Goal: Check status: Check status

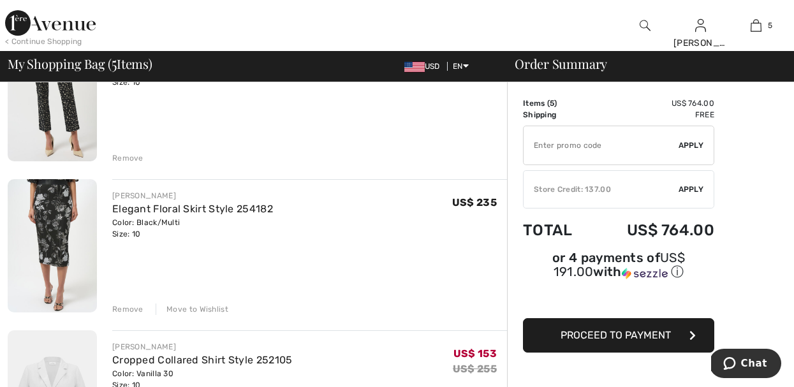
scroll to position [179, 0]
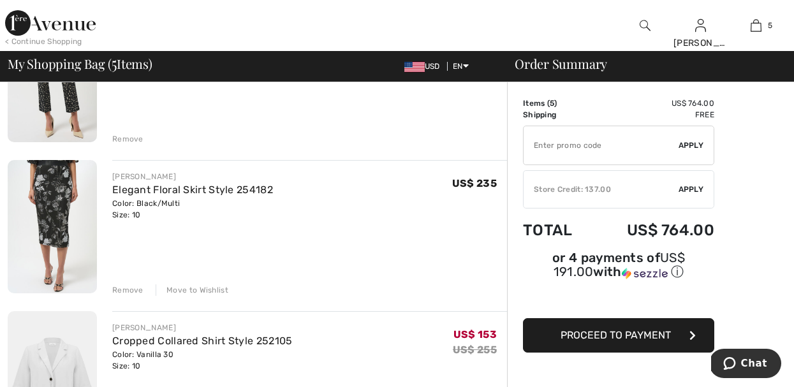
click at [124, 288] on div "Remove" at bounding box center [127, 289] width 31 height 11
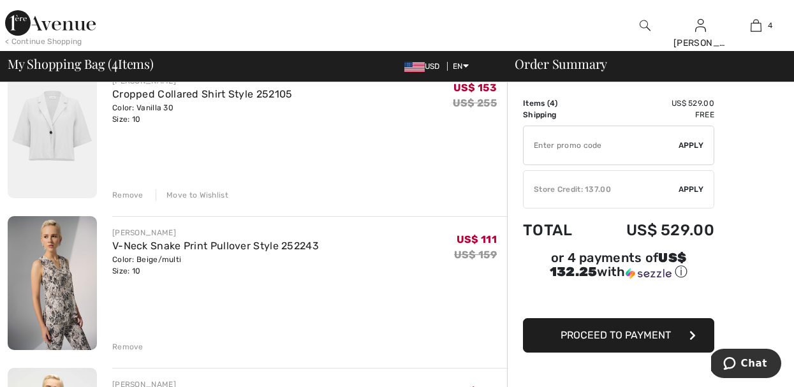
scroll to position [332, 0]
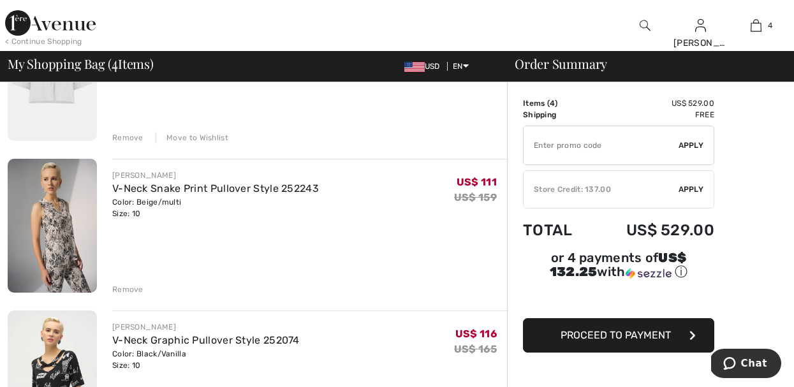
click at [124, 288] on div "Remove" at bounding box center [127, 289] width 31 height 11
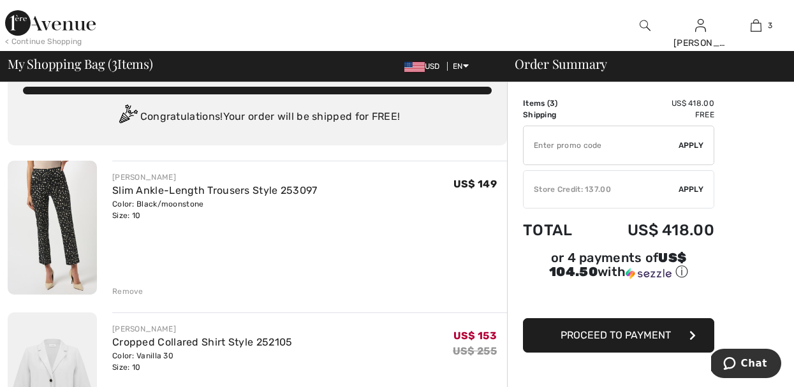
scroll to position [26, 0]
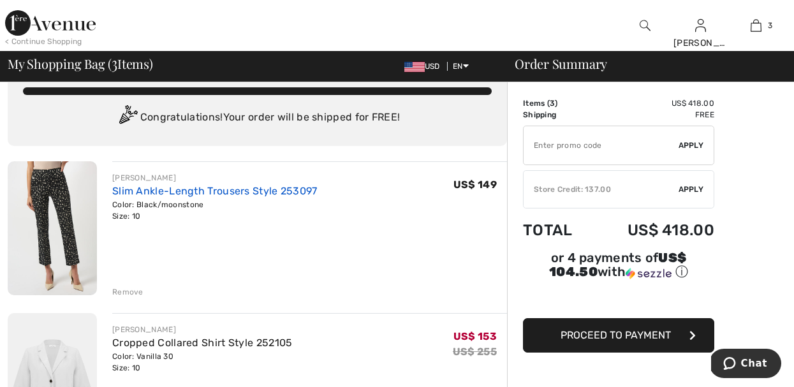
click at [171, 196] on link "Slim Ankle-Length Trousers Style 253097" at bounding box center [214, 191] width 205 height 12
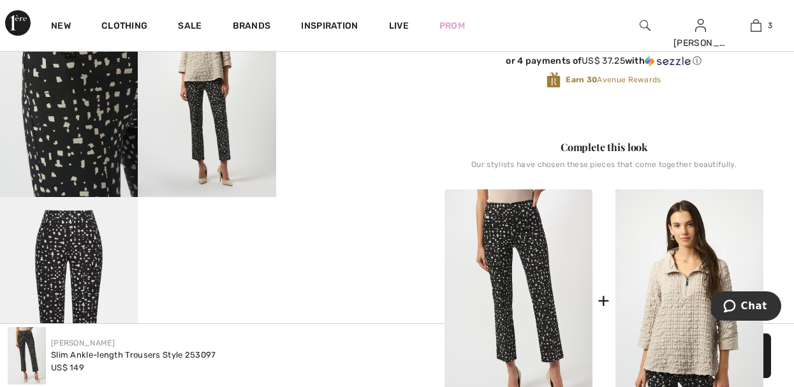
scroll to position [383, 0]
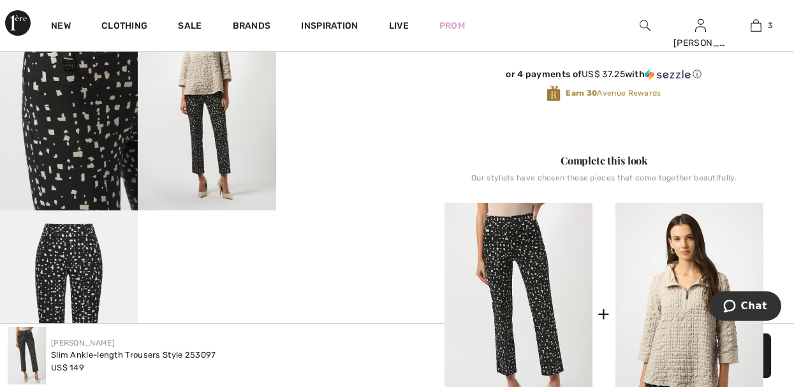
click at [330, 73] on video "Your browser does not support the video tag." at bounding box center [345, 38] width 138 height 69
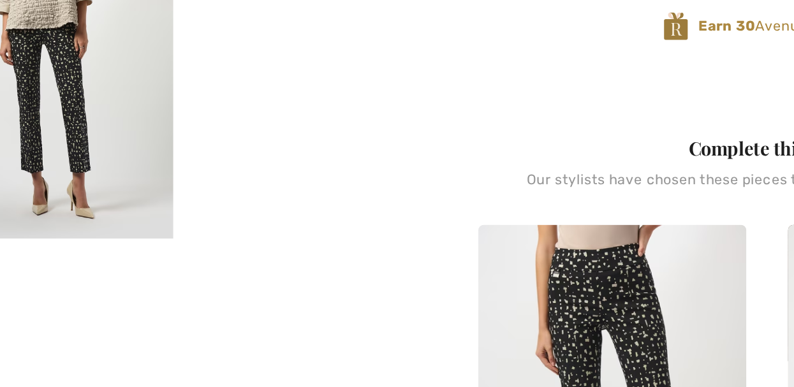
click at [205, 166] on img at bounding box center [207, 107] width 138 height 207
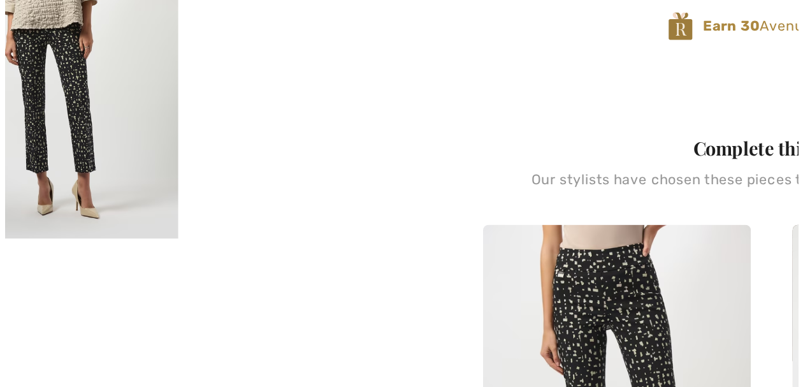
scroll to position [390, 0]
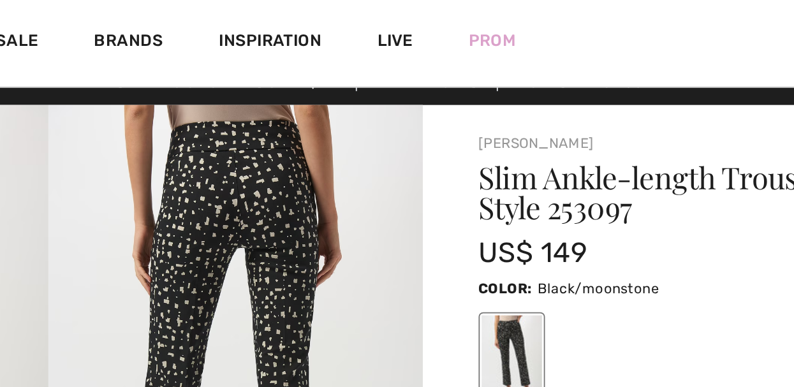
scroll to position [0, 0]
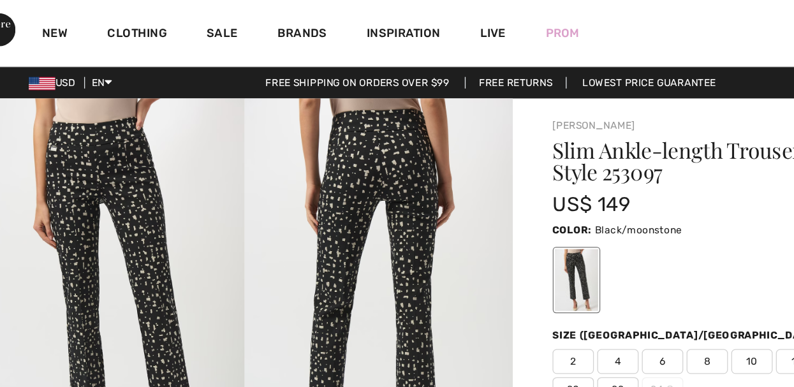
click at [581, 162] on div "US$ 149" at bounding box center [577, 157] width 266 height 23
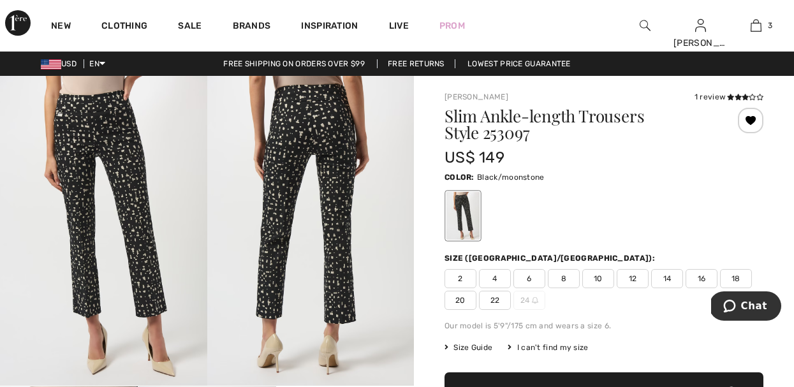
click at [717, 95] on div "1 review" at bounding box center [728, 96] width 69 height 11
click at [752, 96] on icon at bounding box center [752, 97] width 7 height 6
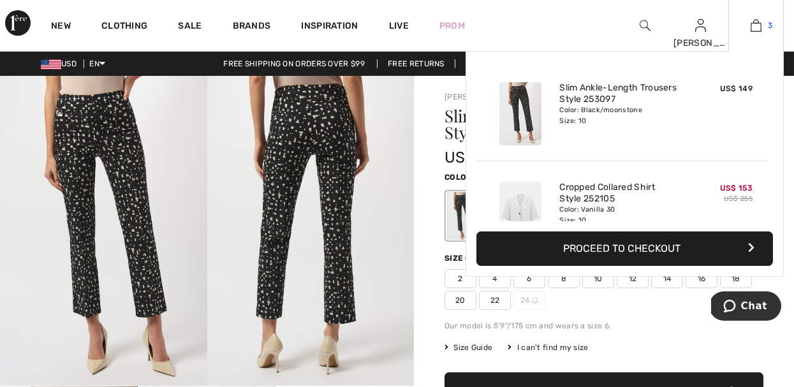
click at [762, 24] on link "3" at bounding box center [756, 25] width 54 height 15
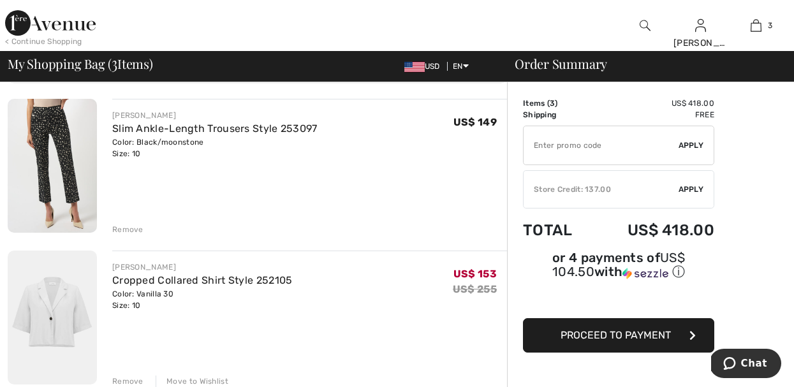
scroll to position [102, 0]
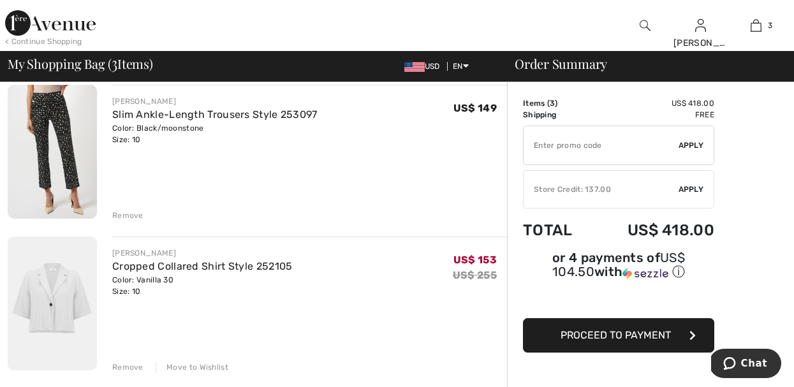
click at [136, 216] on div "Remove" at bounding box center [127, 215] width 31 height 11
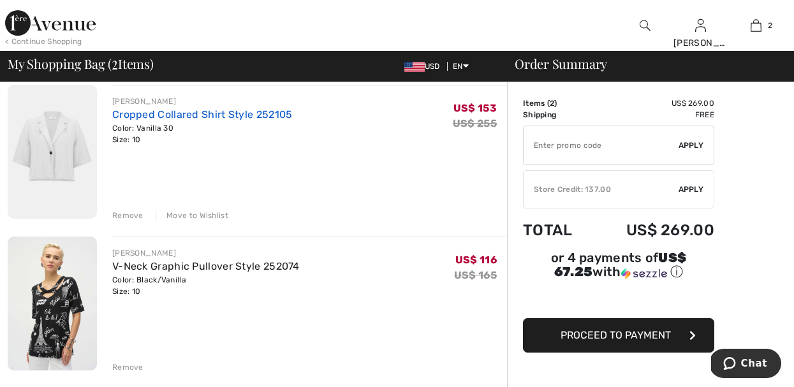
click at [222, 115] on link "Cropped Collared Shirt Style 252105" at bounding box center [202, 114] width 180 height 12
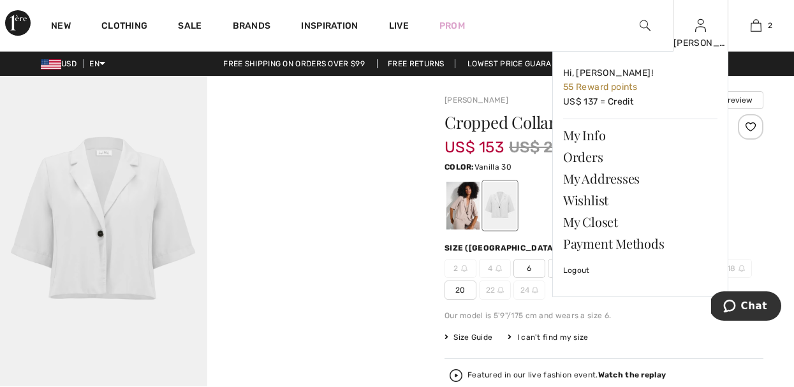
click at [694, 29] on div "Donna Lynn Hi, Donna Lynn! 55 Reward points US$ 137 = Credit My Info Orders My …" at bounding box center [700, 25] width 55 height 51
click at [592, 152] on link "Orders" at bounding box center [640, 157] width 154 height 22
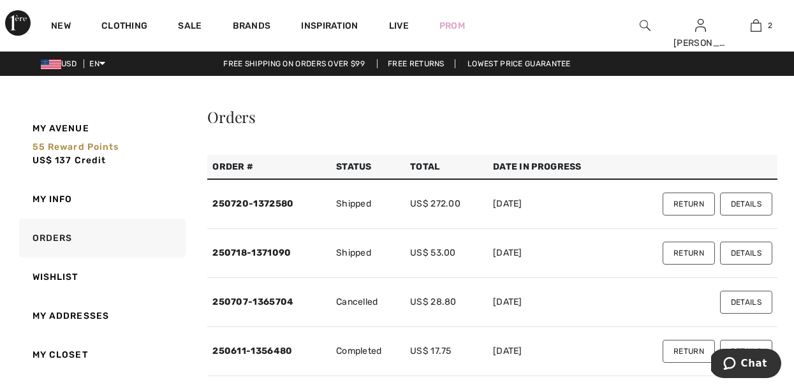
click at [752, 204] on button "Details" at bounding box center [746, 204] width 52 height 23
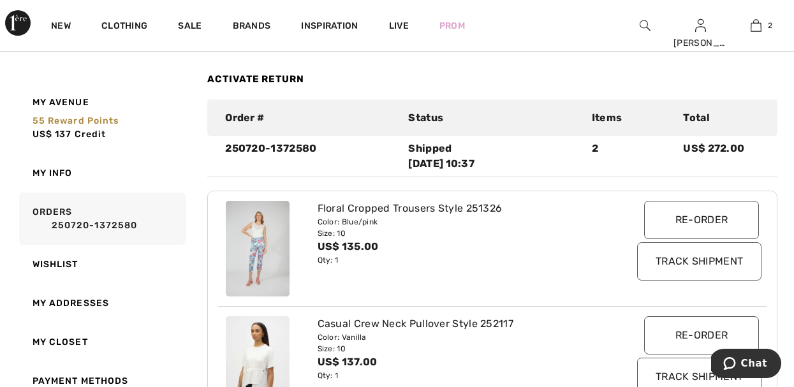
scroll to position [102, 0]
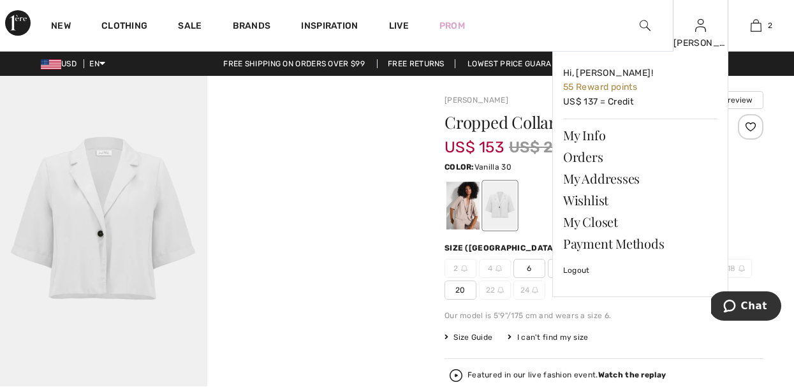
click at [697, 26] on img at bounding box center [700, 25] width 11 height 15
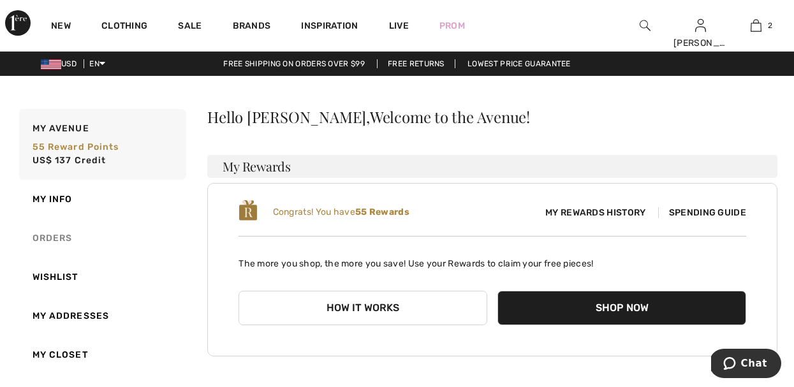
click at [81, 231] on link "Orders" at bounding box center [102, 238] width 170 height 39
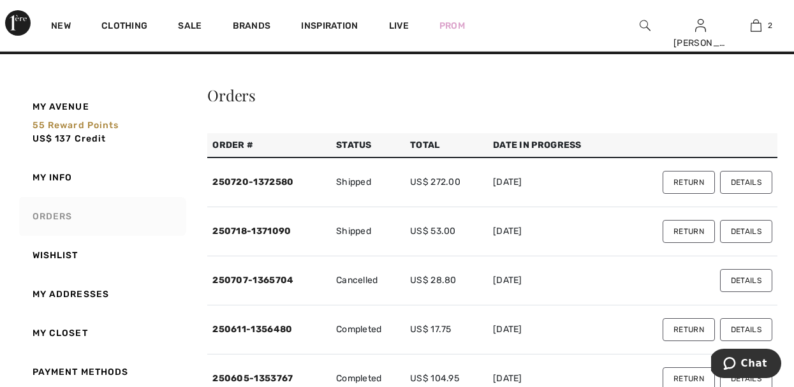
scroll to position [26, 0]
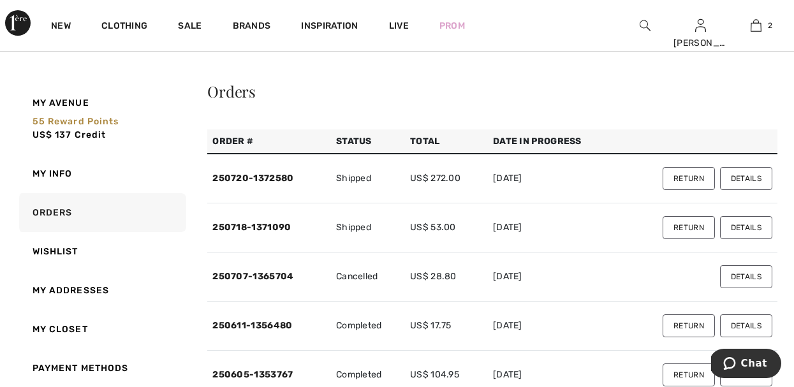
click at [736, 229] on button "Details" at bounding box center [746, 227] width 52 height 23
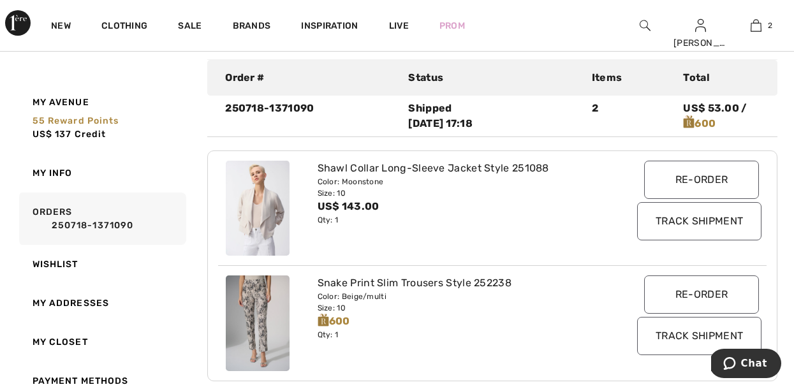
scroll to position [153, 0]
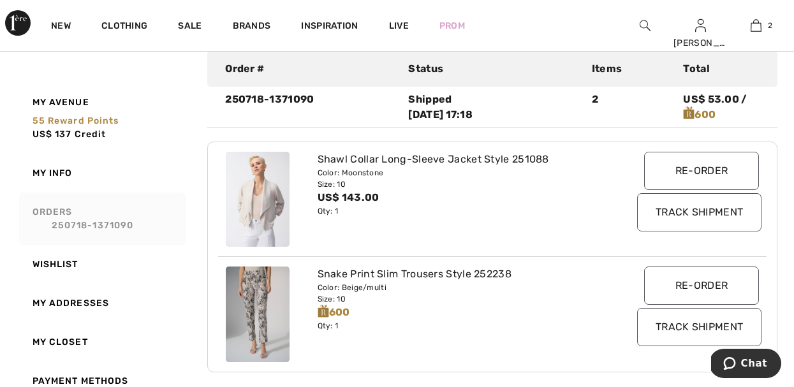
click at [59, 209] on link "Orders 250718-1371090" at bounding box center [102, 219] width 170 height 52
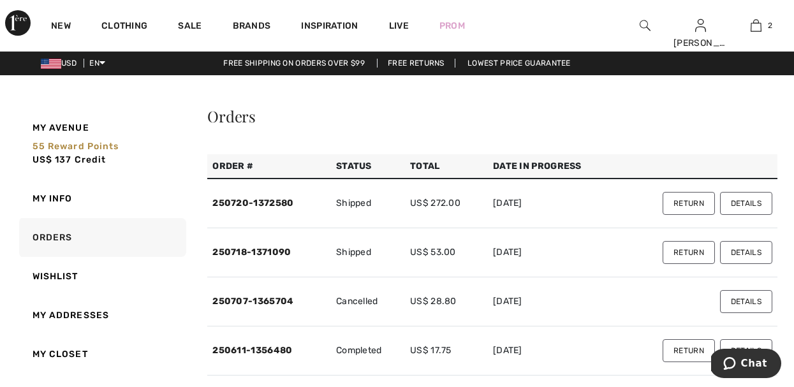
scroll to position [0, 0]
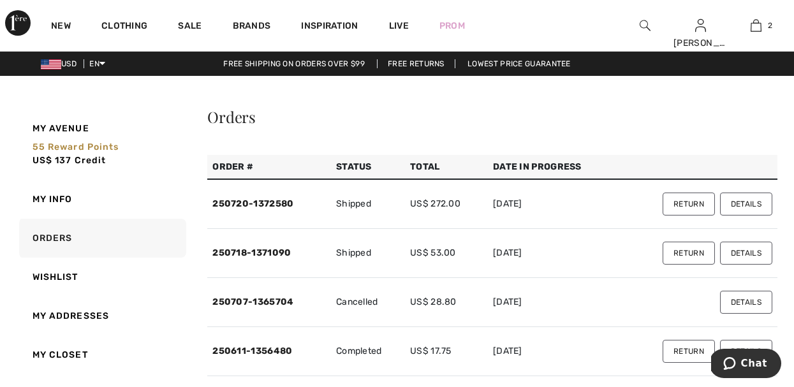
click at [754, 201] on button "Details" at bounding box center [746, 204] width 52 height 23
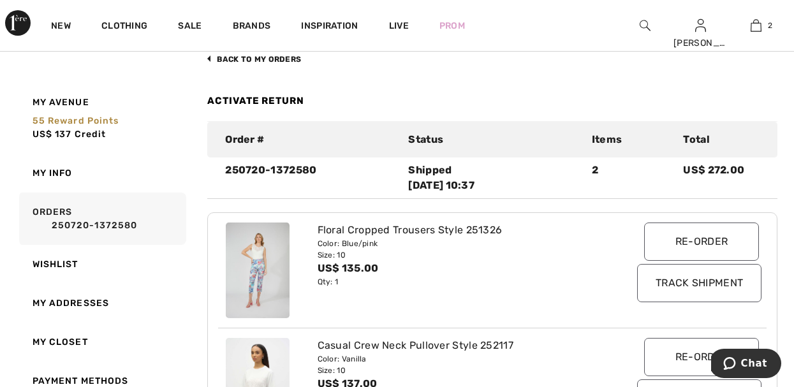
scroll to position [128, 0]
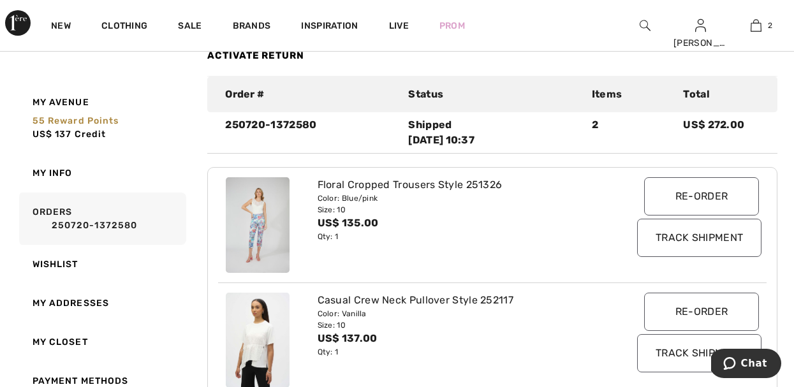
click at [264, 220] on img at bounding box center [258, 225] width 64 height 96
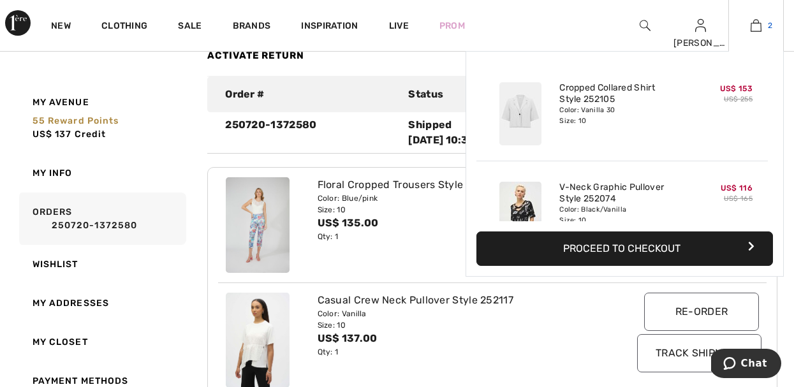
click at [766, 24] on link "2" at bounding box center [756, 25] width 54 height 15
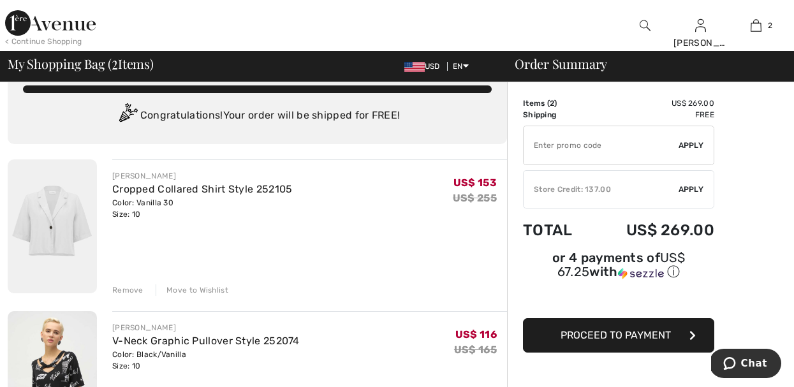
scroll to position [26, 0]
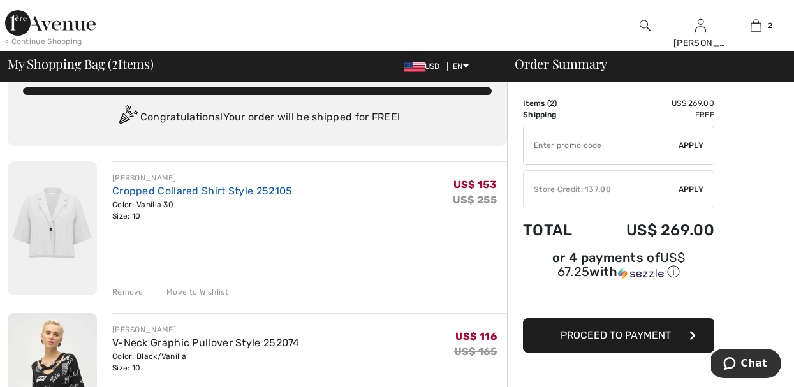
click at [245, 191] on link "Cropped Collared Shirt Style 252105" at bounding box center [202, 191] width 180 height 12
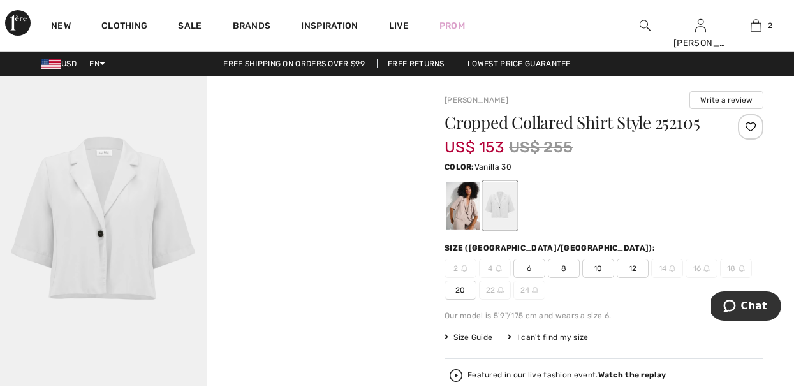
click at [495, 203] on div at bounding box center [499, 206] width 33 height 48
click at [129, 249] on img at bounding box center [103, 231] width 207 height 311
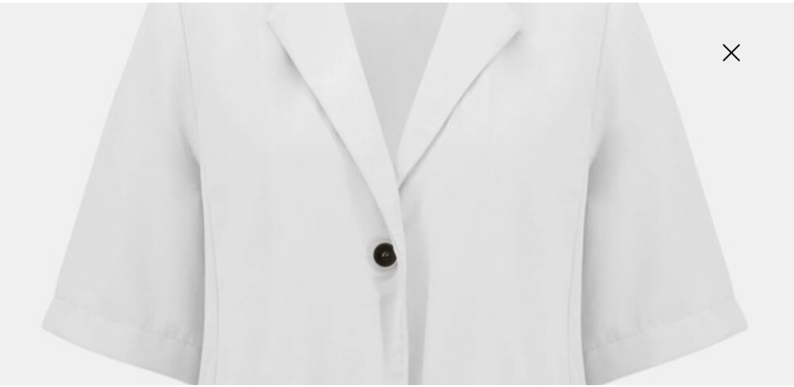
scroll to position [24, 0]
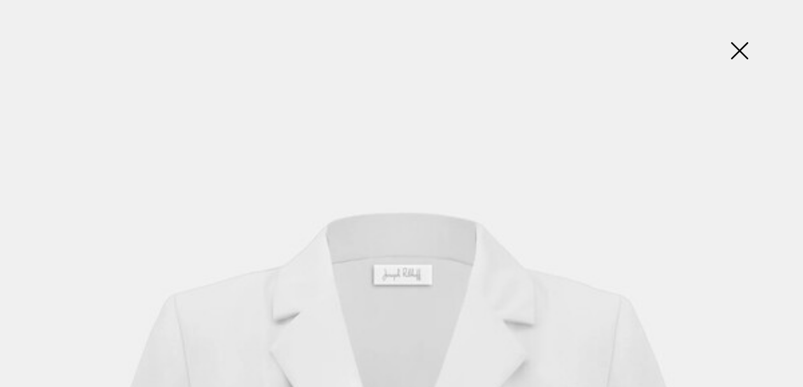
click at [742, 59] on img at bounding box center [740, 52] width 64 height 66
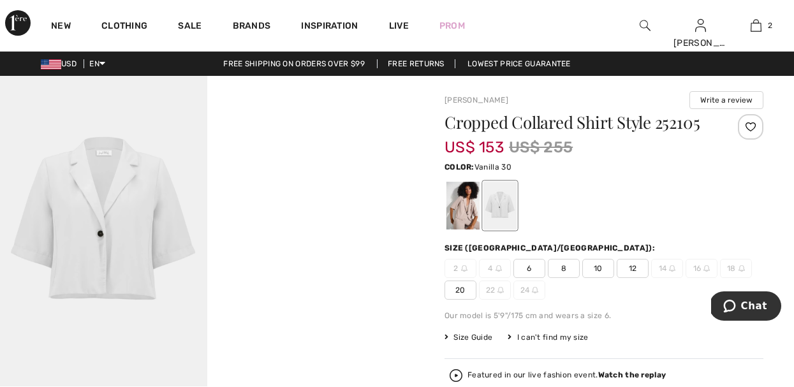
click at [266, 179] on video "Your browser does not support the video tag." at bounding box center [310, 127] width 207 height 103
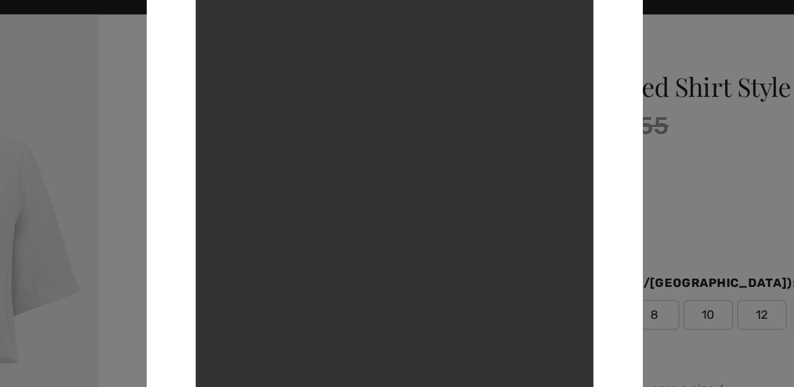
click at [597, 110] on div at bounding box center [397, 193] width 794 height 387
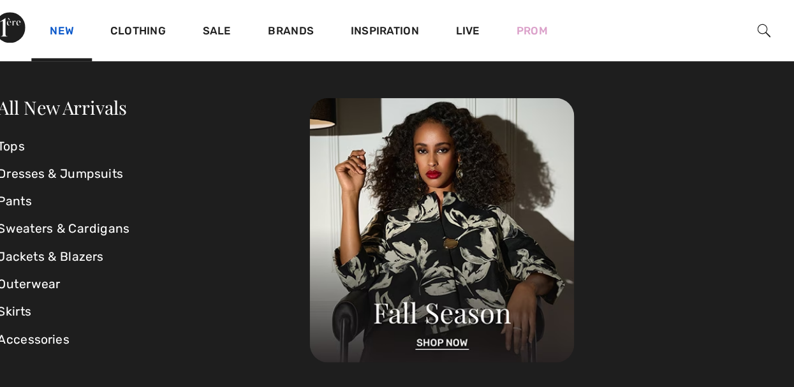
click at [65, 23] on link "New" at bounding box center [61, 26] width 20 height 13
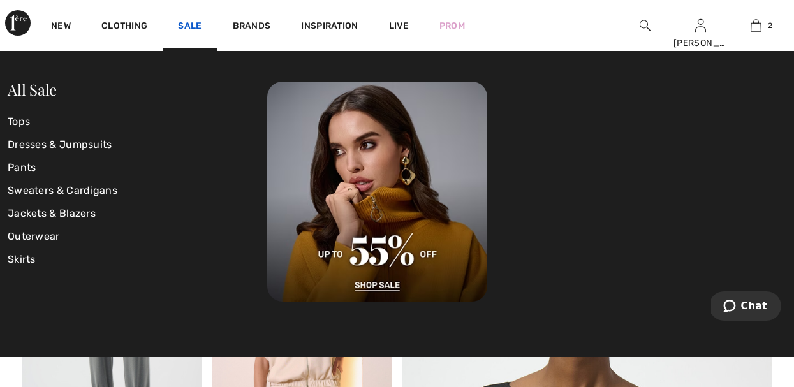
click at [192, 24] on link "Sale" at bounding box center [190, 26] width 24 height 13
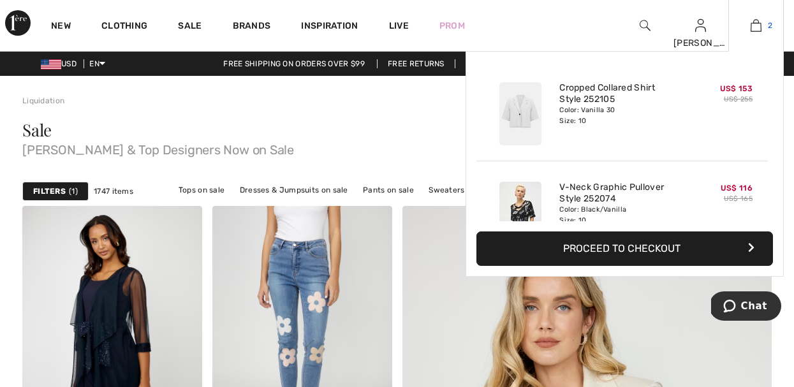
click at [758, 26] on img at bounding box center [756, 25] width 11 height 15
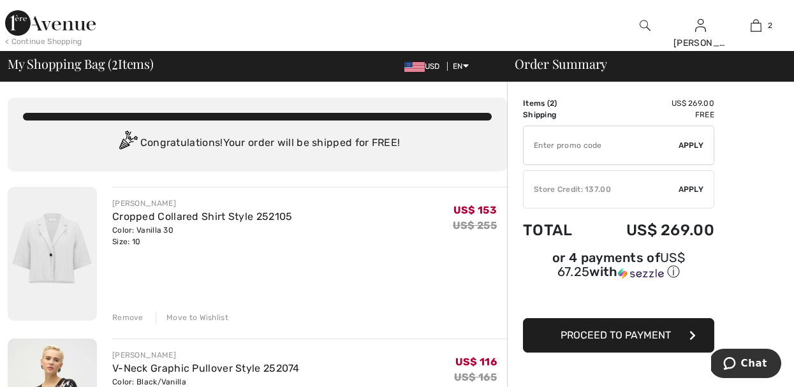
click at [633, 158] on input "TEXT" at bounding box center [601, 145] width 155 height 38
click at [692, 144] on span "Apply" at bounding box center [691, 145] width 26 height 11
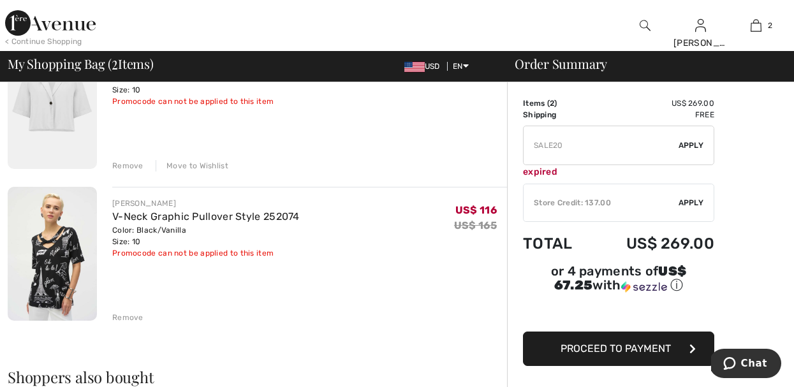
scroll to position [153, 0]
click at [119, 318] on div "Remove" at bounding box center [127, 316] width 31 height 11
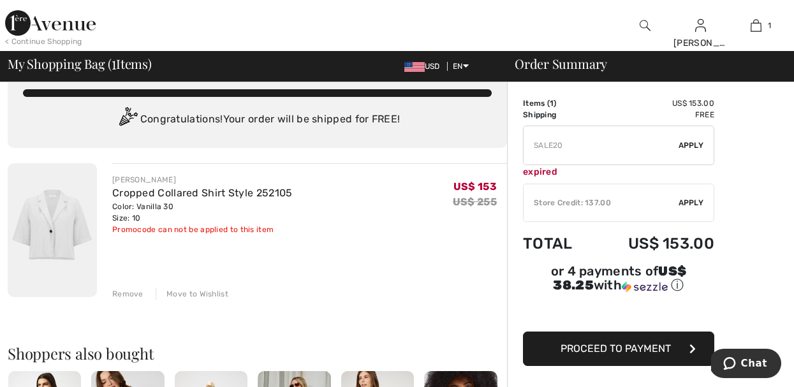
scroll to position [0, 0]
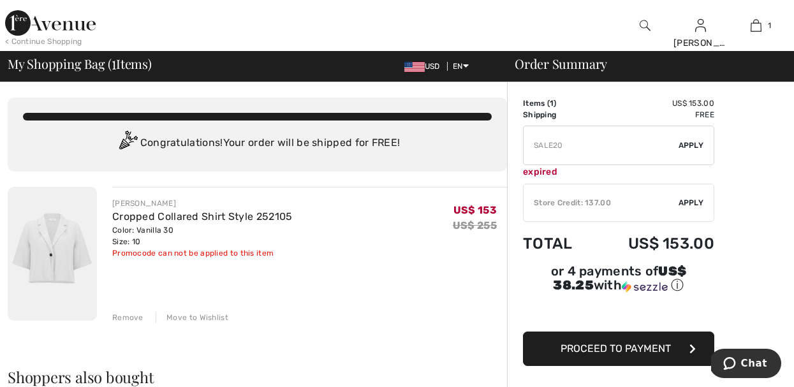
click at [689, 203] on span "Apply" at bounding box center [691, 202] width 26 height 11
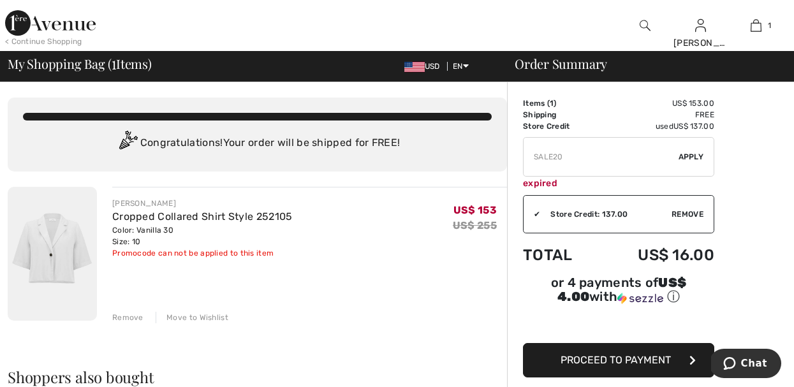
click at [620, 157] on input "TEXT" at bounding box center [601, 157] width 155 height 38
type input "SALE10"
click at [691, 160] on span "Apply" at bounding box center [691, 156] width 26 height 11
click at [224, 216] on link "Cropped Collared Shirt Style 252105" at bounding box center [202, 216] width 180 height 12
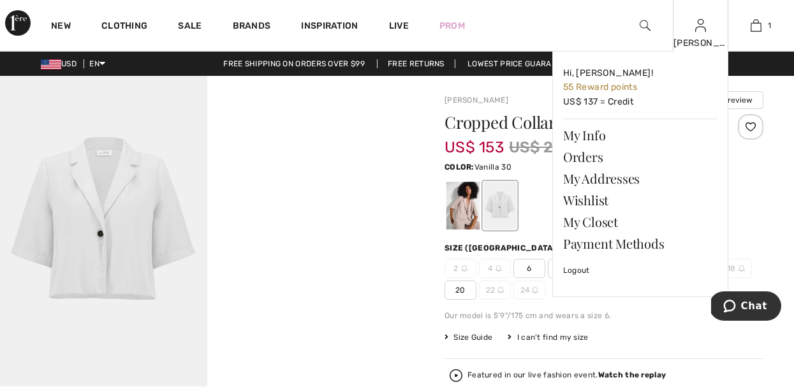
click at [694, 31] on div "Donna Lynn Hi, Donna Lynn! 55 Reward points US$ 137 = Credit My Info Orders My …" at bounding box center [700, 25] width 55 height 51
click at [601, 158] on link "Orders" at bounding box center [640, 157] width 154 height 22
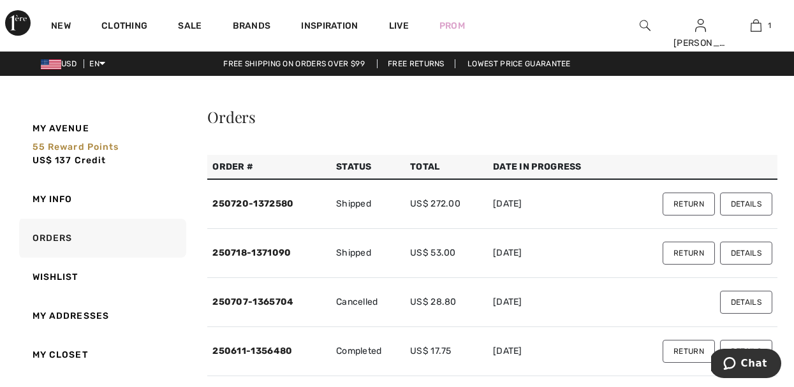
click at [746, 257] on button "Details" at bounding box center [746, 253] width 52 height 23
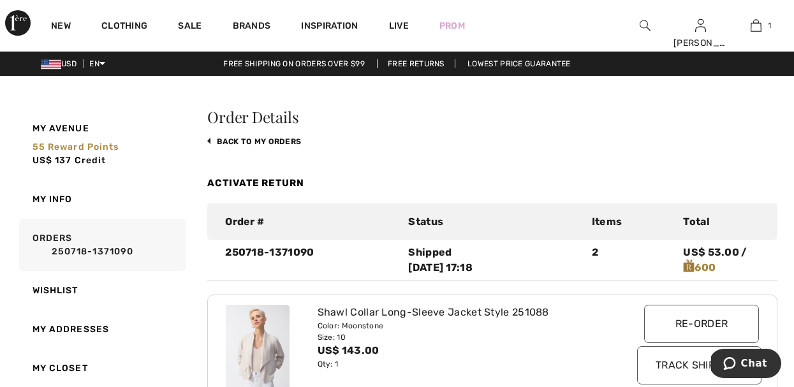
click at [641, 26] on img at bounding box center [645, 25] width 11 height 15
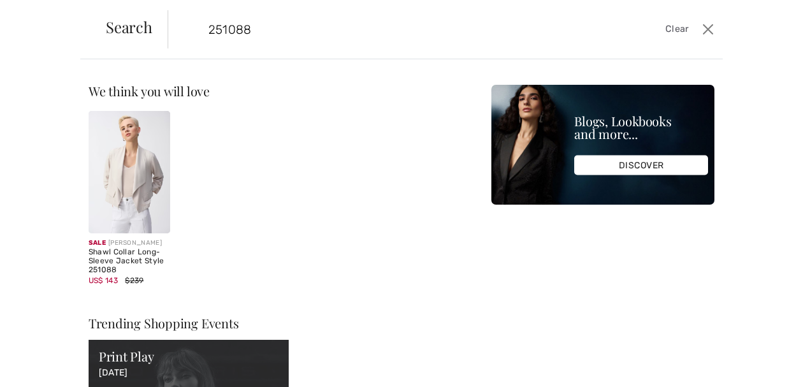
type input "251088"
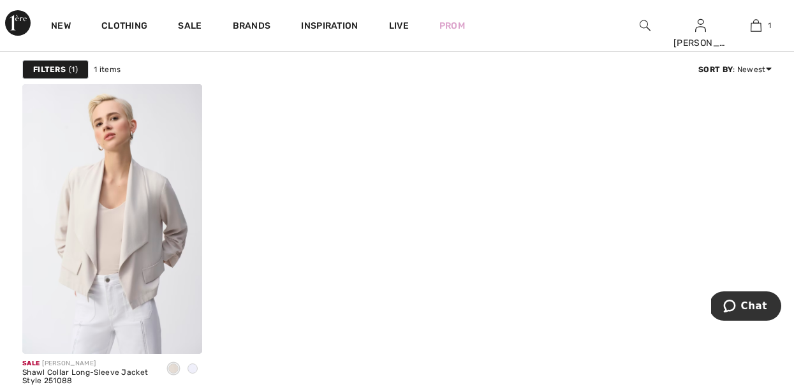
scroll to position [128, 0]
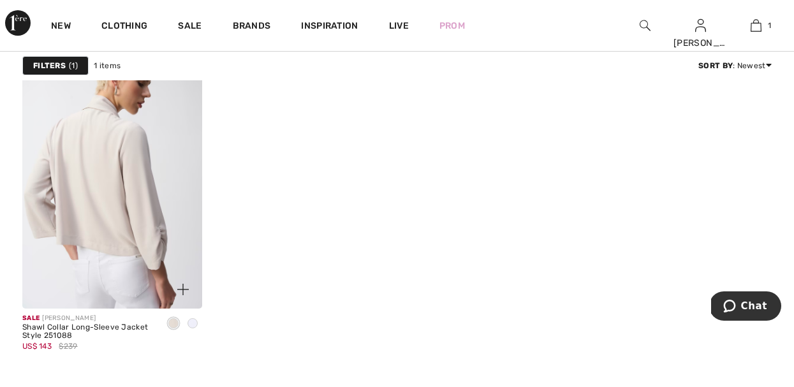
click at [159, 207] on img at bounding box center [112, 174] width 180 height 270
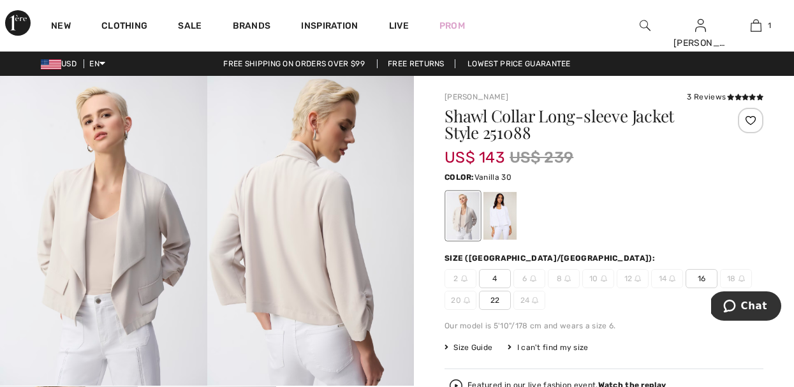
click at [503, 210] on div at bounding box center [499, 216] width 33 height 48
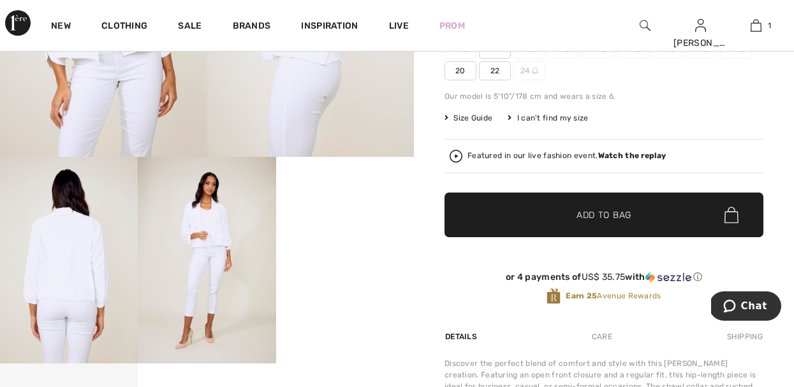
scroll to position [204, 0]
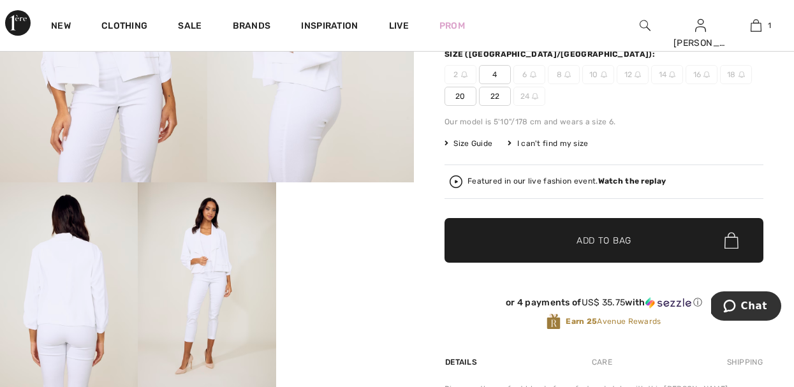
click at [406, 251] on video "Your browser does not support the video tag." at bounding box center [345, 216] width 138 height 69
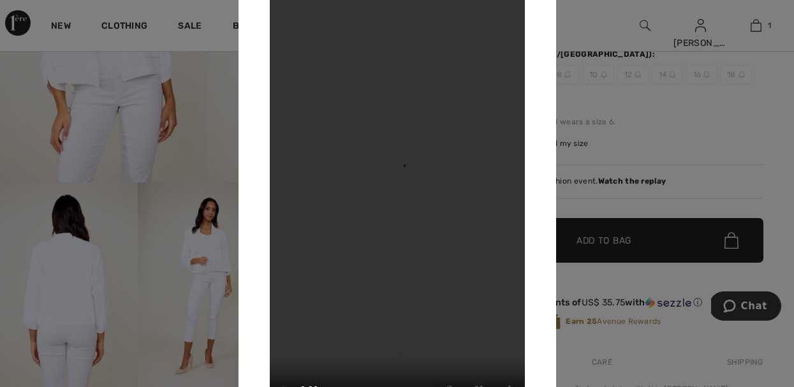
scroll to position [0, 0]
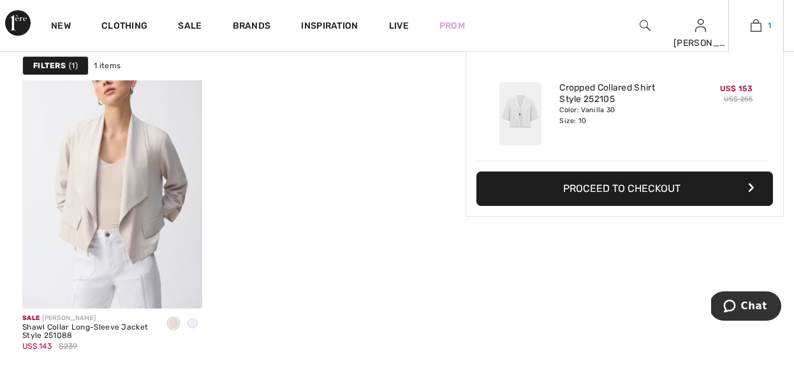
click at [752, 22] on img at bounding box center [756, 25] width 11 height 15
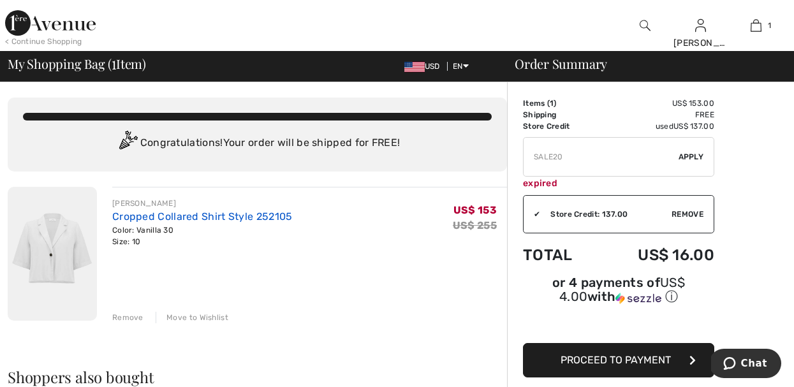
click at [251, 213] on link "Cropped Collared Shirt Style 252105" at bounding box center [202, 216] width 180 height 12
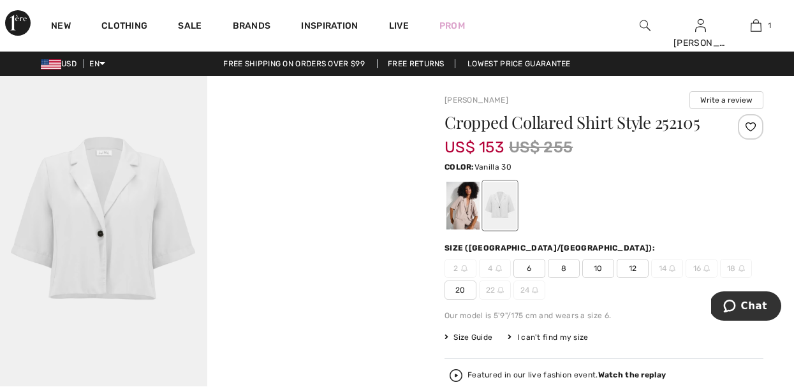
click at [109, 244] on img at bounding box center [103, 231] width 207 height 311
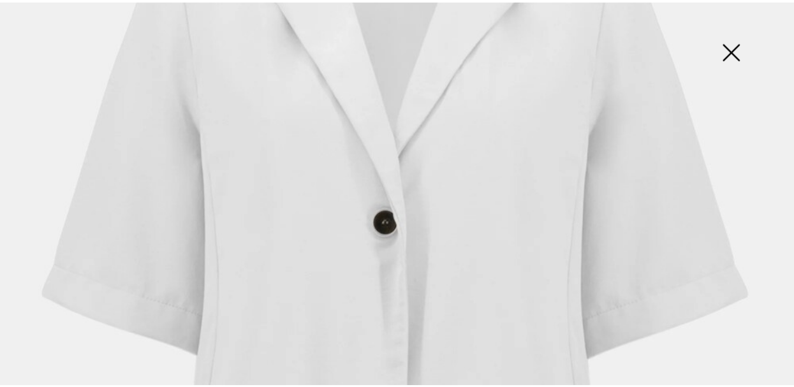
scroll to position [249, 0]
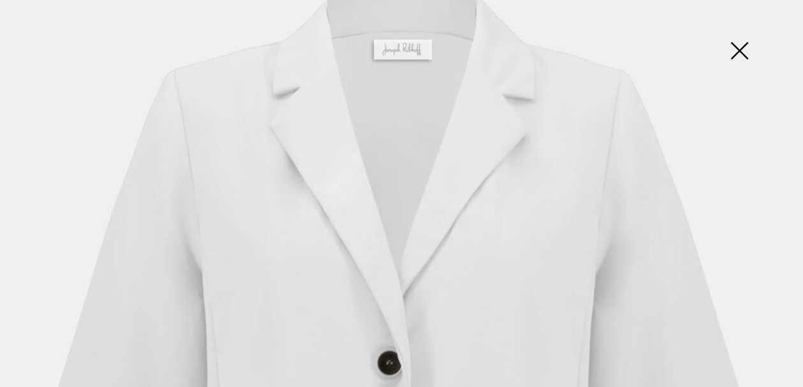
click at [739, 49] on img at bounding box center [740, 52] width 64 height 66
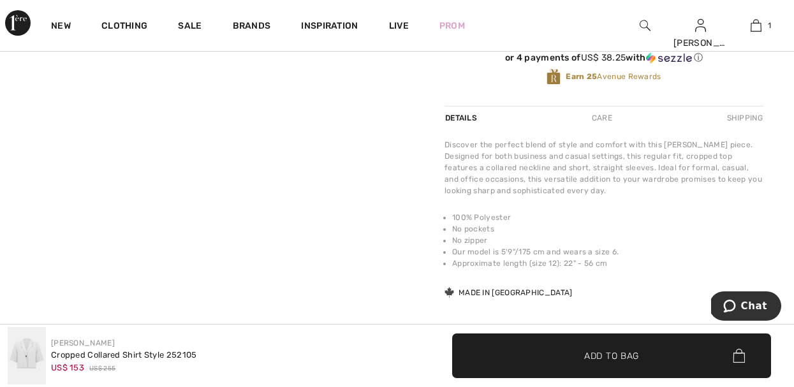
scroll to position [453, 0]
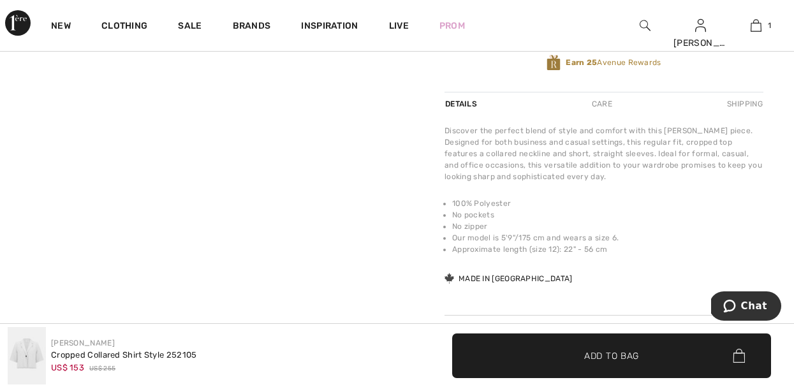
click at [381, 99] on div "Your browser does not support the video tag. Your browser does not support the …" at bounding box center [207, 22] width 414 height 798
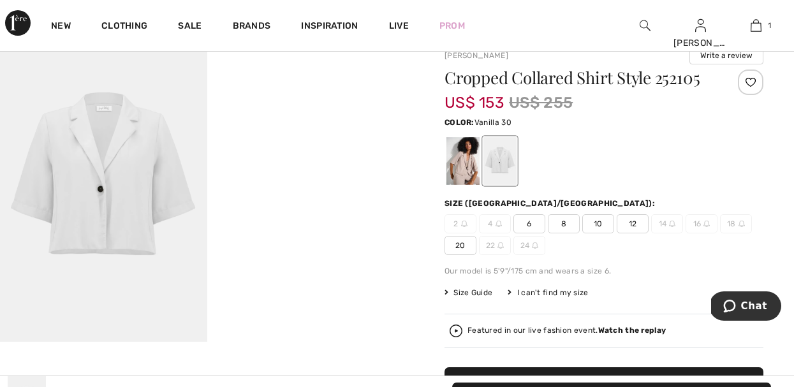
scroll to position [0, 0]
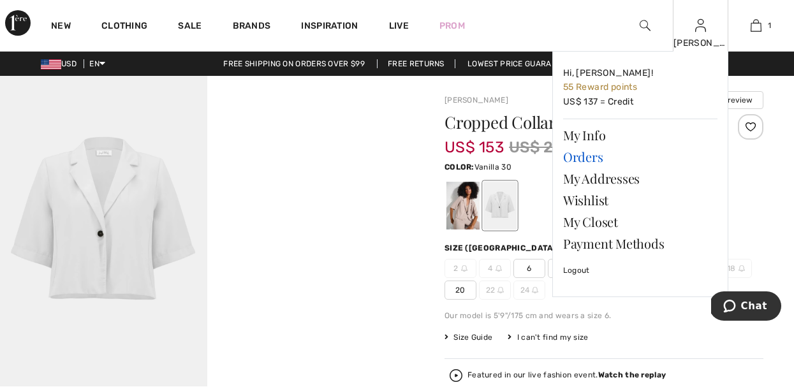
click at [588, 157] on link "Orders" at bounding box center [640, 157] width 154 height 22
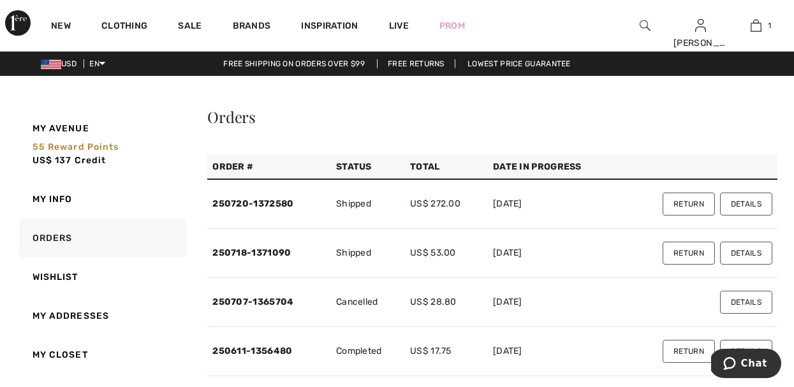
click at [751, 253] on button "Details" at bounding box center [746, 253] width 52 height 23
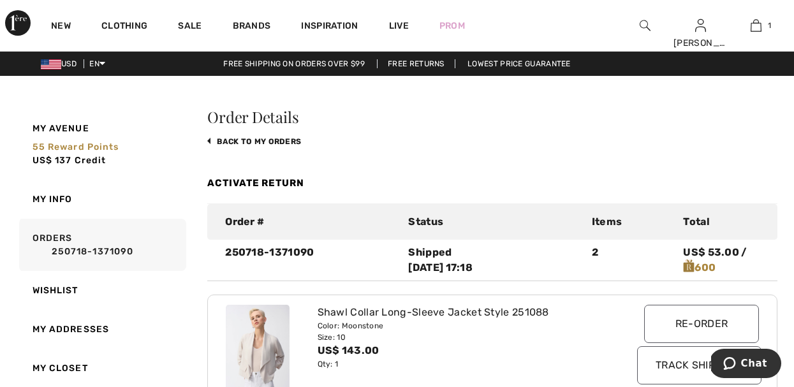
click at [641, 23] on img at bounding box center [645, 25] width 11 height 15
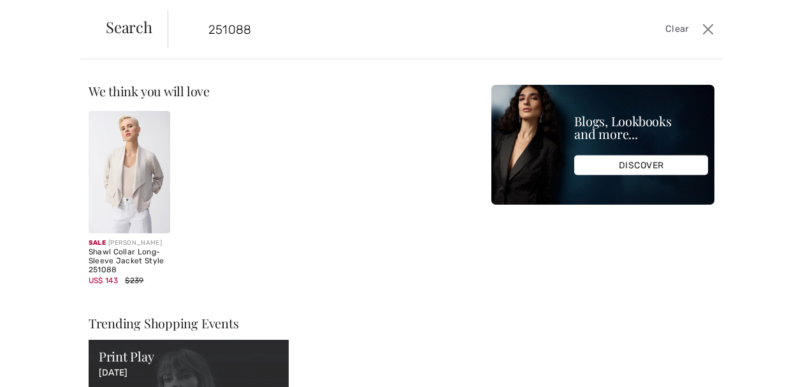
type input "251088"
click at [119, 190] on img at bounding box center [130, 172] width 82 height 122
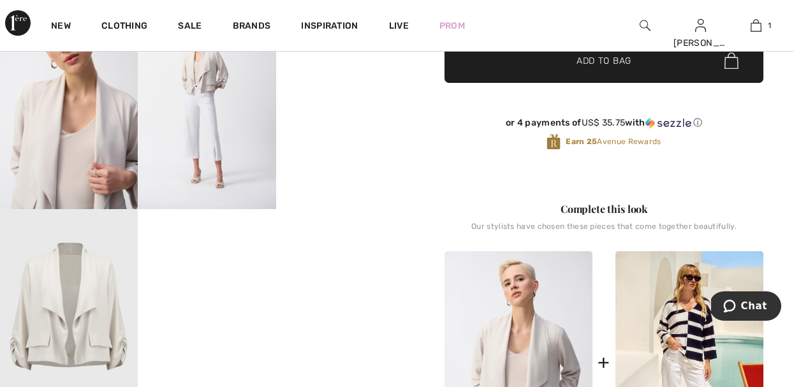
scroll to position [383, 0]
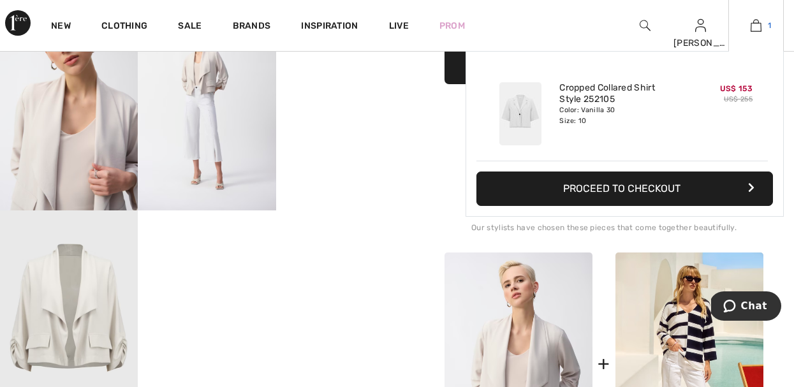
click at [760, 27] on img at bounding box center [756, 25] width 11 height 15
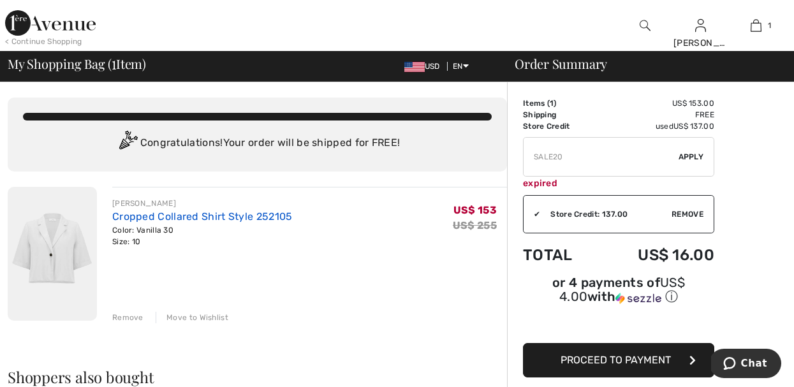
click at [244, 212] on link "Cropped Collared Shirt Style 252105" at bounding box center [202, 216] width 180 height 12
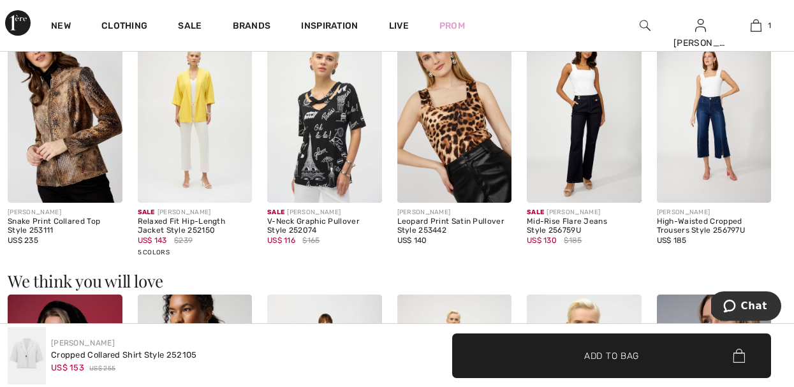
scroll to position [867, 0]
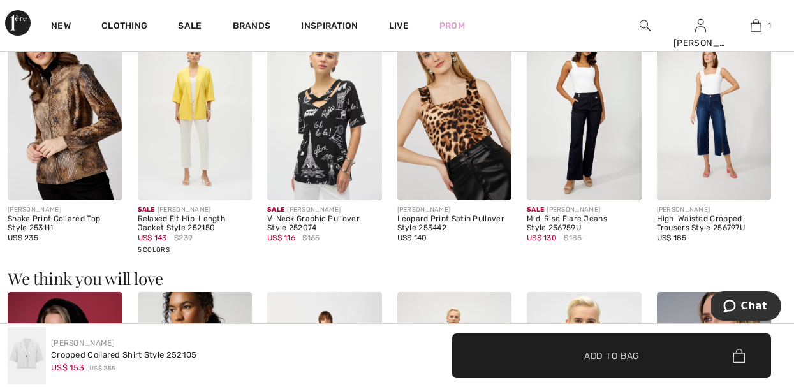
click at [699, 143] on img at bounding box center [714, 115] width 115 height 172
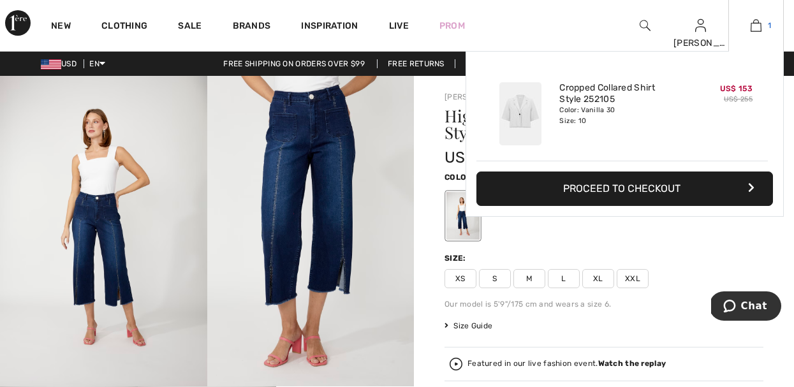
click at [759, 29] on img at bounding box center [756, 25] width 11 height 15
